Goal: Check status: Check status

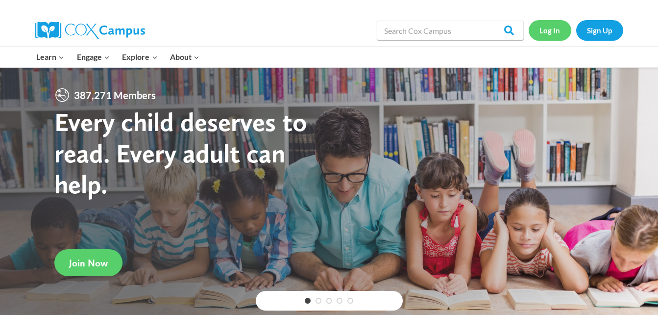
click at [551, 37] on link "Log In" at bounding box center [550, 30] width 43 height 20
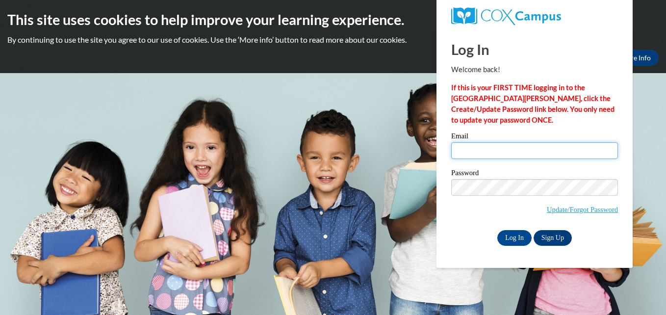
click at [512, 154] on input "Email" at bounding box center [534, 150] width 167 height 17
type input "dani.jody13@gmail.com"
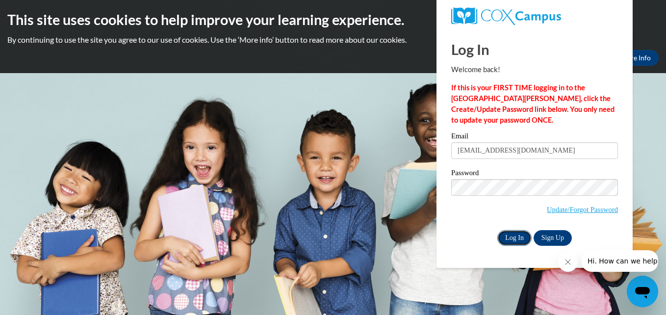
click at [516, 238] on input "Log In" at bounding box center [514, 238] width 34 height 16
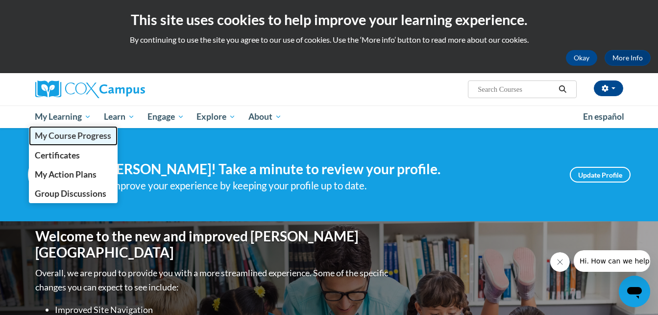
click at [81, 136] on span "My Course Progress" at bounding box center [73, 135] width 76 height 10
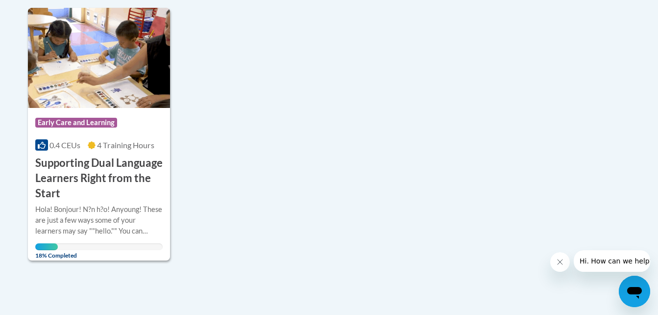
scroll to position [255, 0]
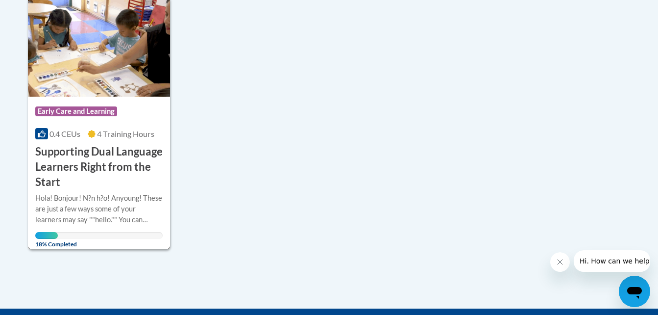
click at [107, 77] on img at bounding box center [99, 47] width 143 height 100
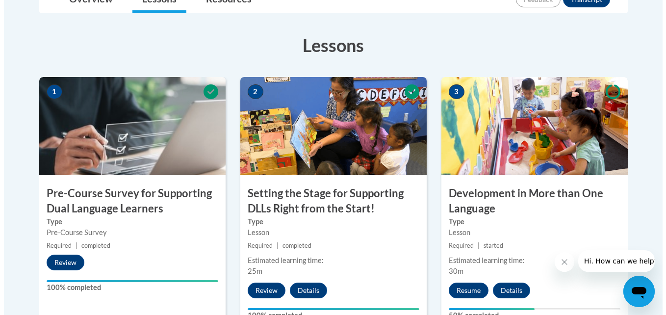
scroll to position [550, 0]
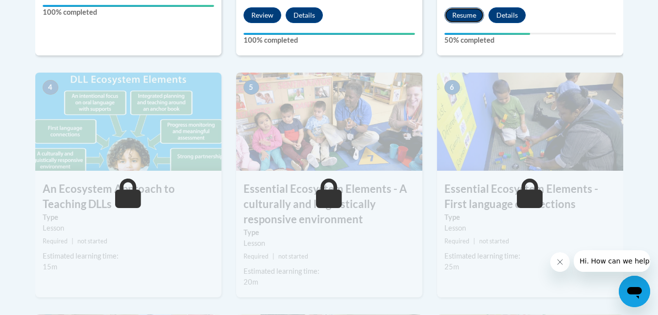
click at [461, 21] on button "Resume" at bounding box center [465, 15] width 40 height 16
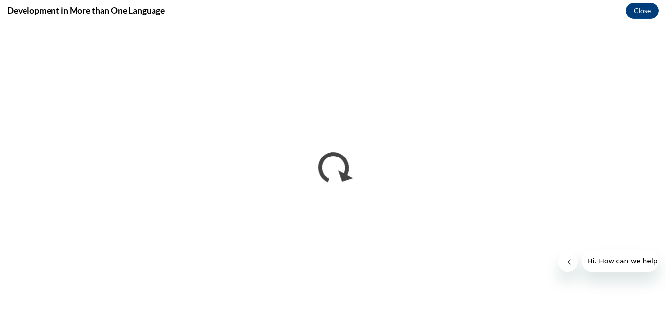
scroll to position [0, 0]
